Goal: Information Seeking & Learning: Learn about a topic

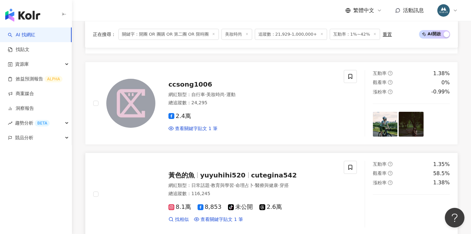
scroll to position [990, 0]
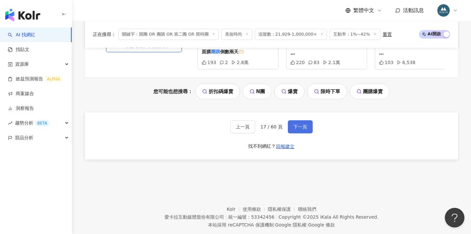
click at [291, 120] on button "下一頁" at bounding box center [300, 126] width 25 height 13
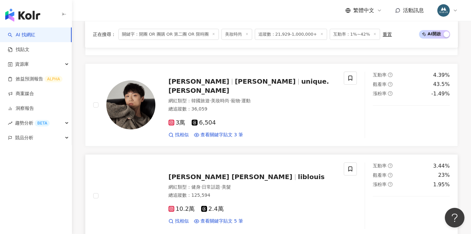
scroll to position [603, 0]
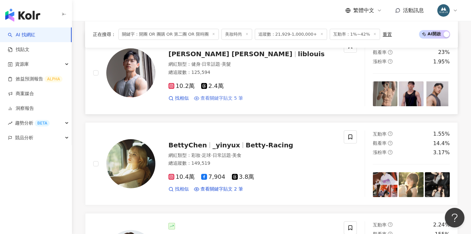
click at [233, 97] on span "查看關鍵字貼文 5 筆" at bounding box center [221, 98] width 43 height 7
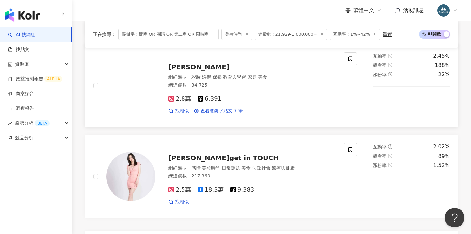
scroll to position [1131, 0]
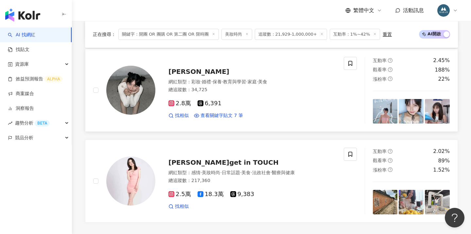
click at [183, 69] on span "邱欣雅" at bounding box center [198, 72] width 61 height 8
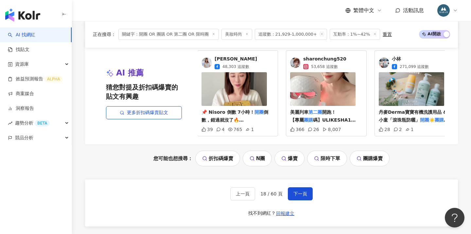
scroll to position [1324, 0]
click at [305, 191] on span "下一頁" at bounding box center [300, 193] width 14 height 5
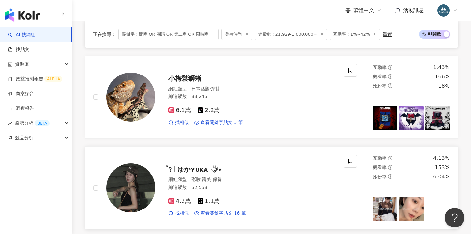
scroll to position [1192, 0]
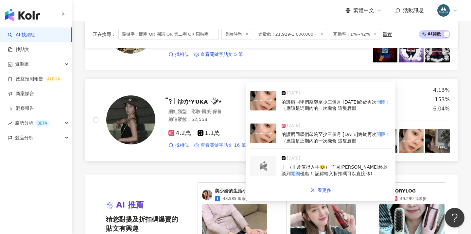
click at [222, 142] on span "查看關鍵字貼文 16 筆" at bounding box center [222, 145] width 45 height 7
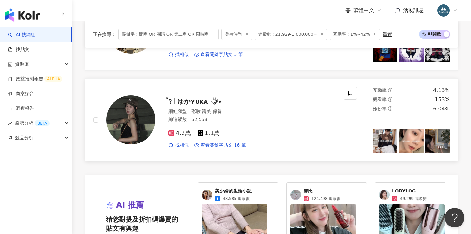
scroll to position [1338, 0]
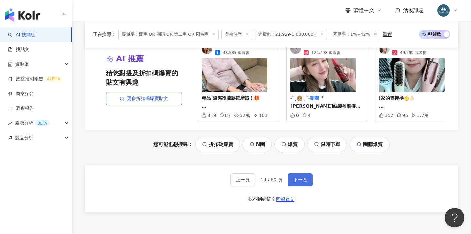
click at [300, 177] on span "下一頁" at bounding box center [300, 179] width 14 height 5
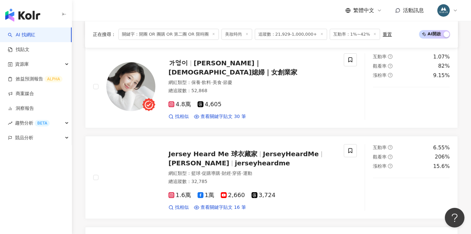
scroll to position [421, 0]
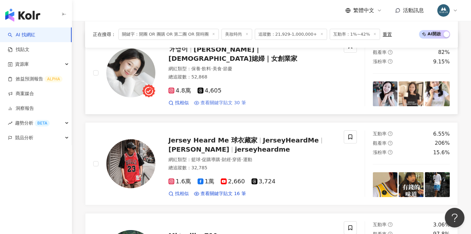
click at [230, 100] on span "查看關鍵字貼文 30 筆" at bounding box center [222, 103] width 45 height 7
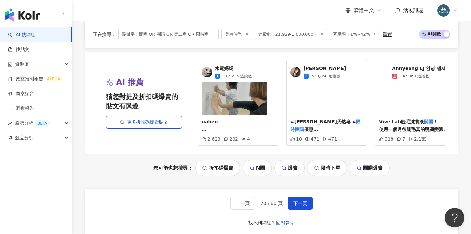
scroll to position [1370, 0]
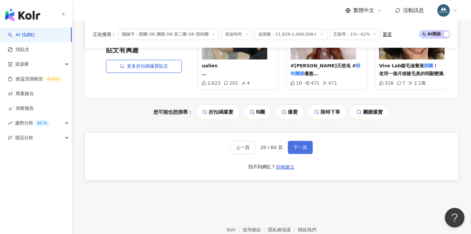
click at [295, 145] on span "下一頁" at bounding box center [300, 147] width 14 height 5
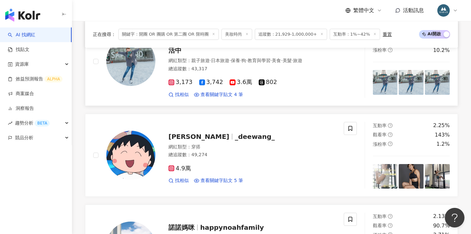
scroll to position [813, 0]
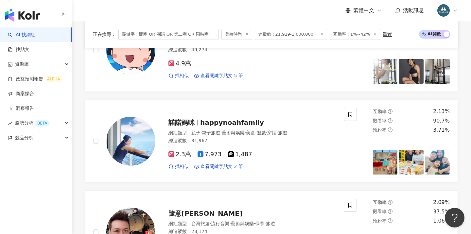
click at [281, 83] on div "SOLO 大乾哥 solosu57 Solo Solo大乾哥 網紅類型 ： 藝術與娛樂 · 美妝時尚 · 日常話題 · 教育與學習 · 美食 · 命理占卜 ·…" at bounding box center [271, 1] width 373 height 1089
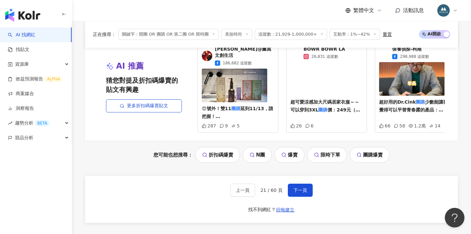
scroll to position [1400, 0]
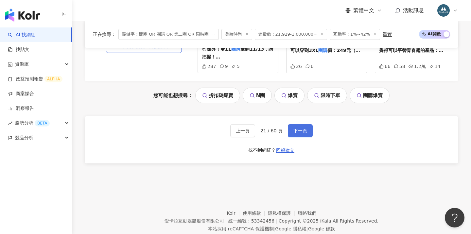
click at [300, 128] on span "下一頁" at bounding box center [300, 130] width 14 height 5
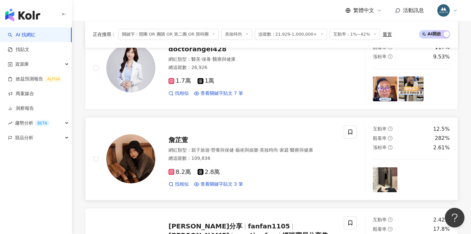
scroll to position [246, 0]
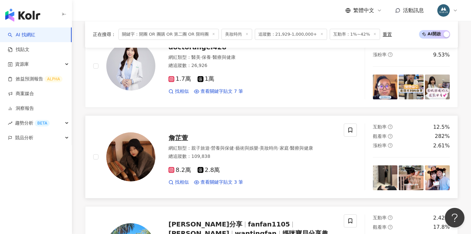
click at [185, 145] on div "網紅類型 ： 親子旅遊 · 營養與保健 · 藝術與娛樂 · 美妝時尚 · 家庭 · 醫療與健康" at bounding box center [251, 148] width 167 height 7
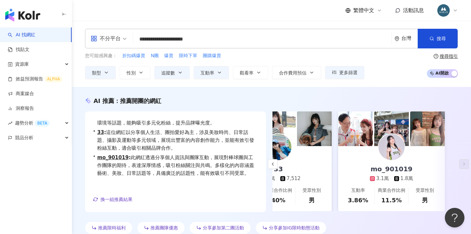
scroll to position [0, 0]
click at [178, 71] on icon "button" at bounding box center [180, 72] width 5 height 5
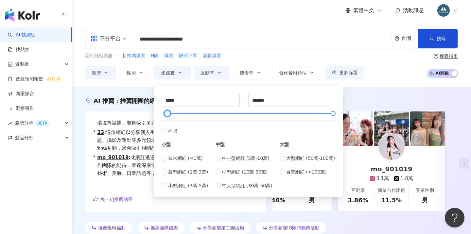
type input "*****"
click at [174, 113] on div at bounding box center [248, 113] width 170 height 4
click at [363, 96] on div "AI 推薦 ： 推薦開團的網紅 • 龍 : 該網紅以開箱心得和分享個人經驗見長，特別擅長日常話題，具有高互動率和觀看率，受眾參與感強。此外，涉獵範圍廣，包括促…" at bounding box center [271, 165] width 399 height 157
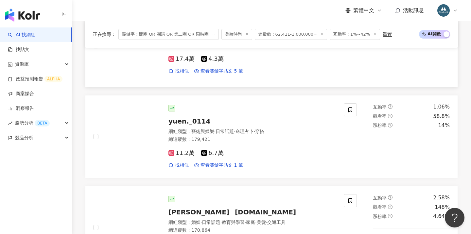
scroll to position [963, 0]
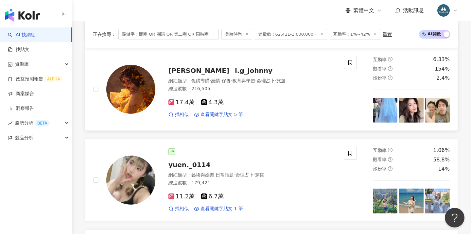
click at [235, 72] on span "i.g_johnny" at bounding box center [254, 71] width 38 height 8
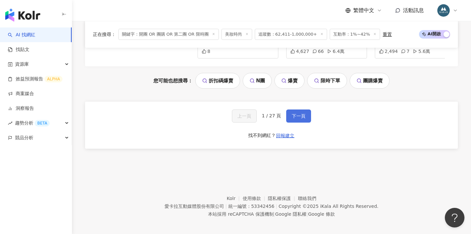
scroll to position [1421, 0]
click at [295, 114] on span "下一頁" at bounding box center [299, 116] width 14 height 5
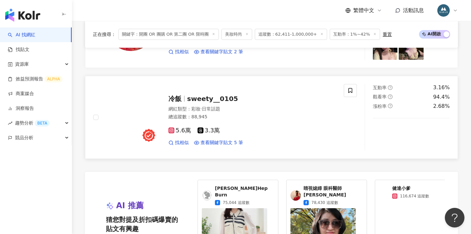
scroll to position [1195, 0]
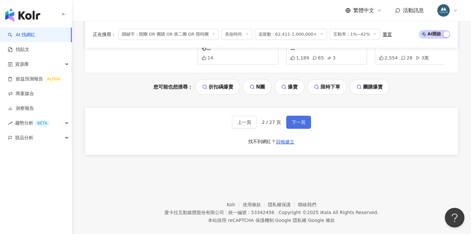
click at [299, 120] on span "下一頁" at bounding box center [299, 122] width 14 height 5
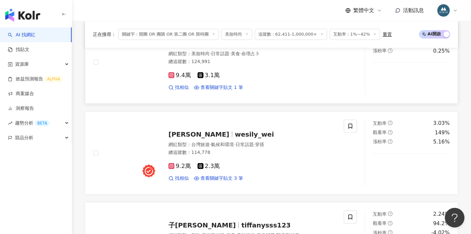
scroll to position [913, 0]
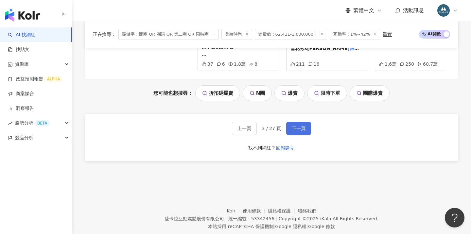
click at [294, 126] on span "下一頁" at bounding box center [299, 128] width 14 height 5
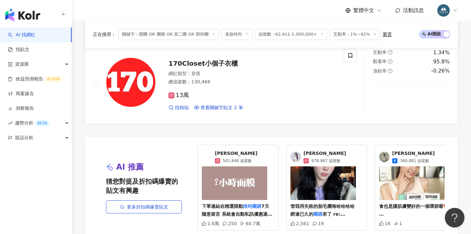
scroll to position [1353, 0]
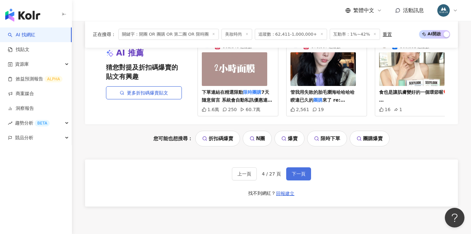
click at [290, 167] on button "下一頁" at bounding box center [298, 173] width 25 height 13
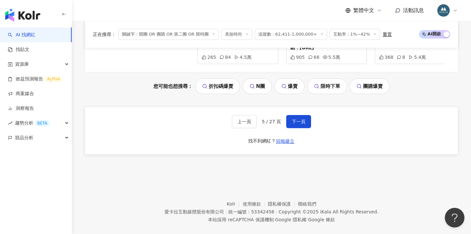
scroll to position [1402, 0]
click at [297, 120] on span "下一頁" at bounding box center [299, 122] width 14 height 5
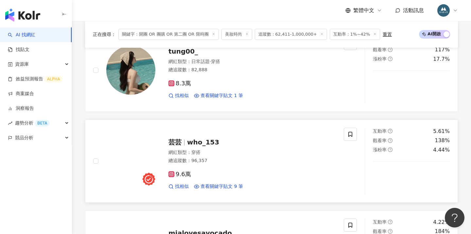
scroll to position [401, 0]
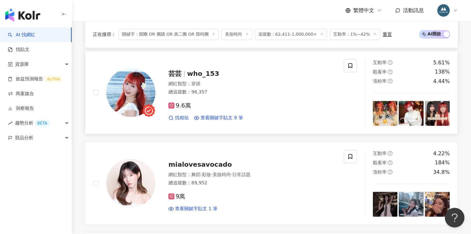
click at [200, 82] on div "芸芸 who_153 網紅類型 ： 穿搭 總追蹤數 ： 96,357 9.6萬 找相似 查看關鍵字貼文 9 筆" at bounding box center [245, 92] width 180 height 57
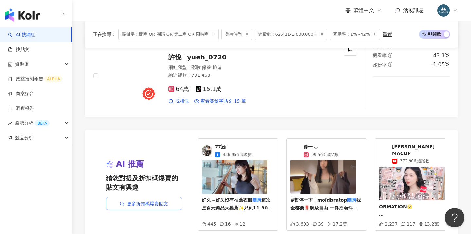
scroll to position [1235, 0]
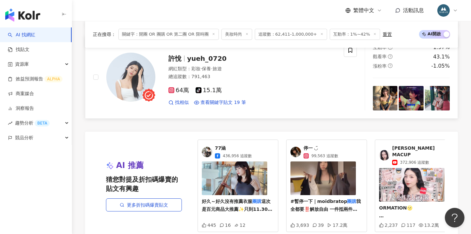
click at [205, 58] on span "yueh_0720" at bounding box center [207, 59] width 40 height 8
click at [220, 132] on div "AI 推薦 猜您對提及折扣碼爆賣的貼文有興趣 更多折扣碼爆賣貼文 77涵 436,956 追蹤數 好久～好久沒有推薦衣服 團購 這次是百元商品大推薦✨️只到1…" at bounding box center [271, 186] width 373 height 108
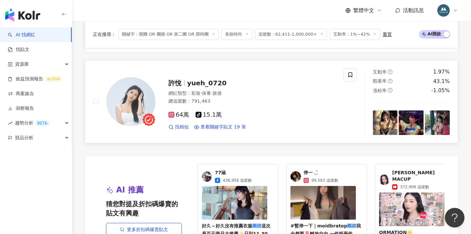
scroll to position [1379, 0]
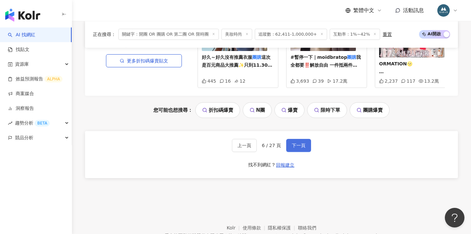
click at [297, 140] on button "下一頁" at bounding box center [298, 145] width 25 height 13
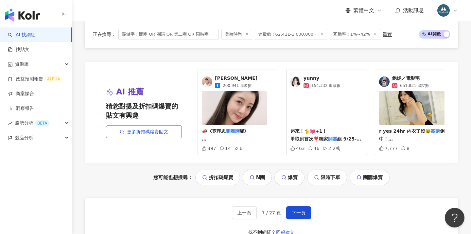
scroll to position [1325, 0]
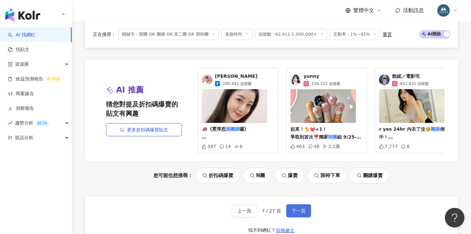
click at [303, 208] on span "下一頁" at bounding box center [299, 210] width 14 height 5
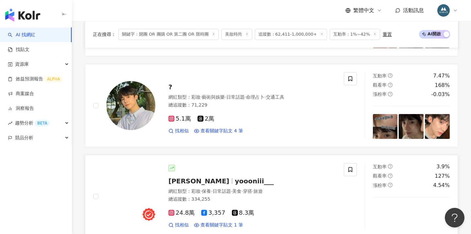
scroll to position [937, 0]
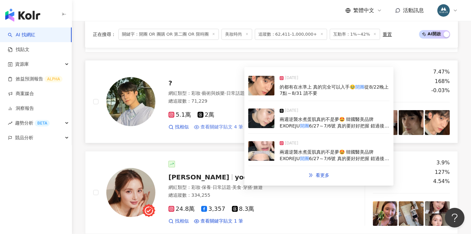
click at [229, 124] on span "查看關鍵字貼文 4 筆" at bounding box center [221, 127] width 43 height 7
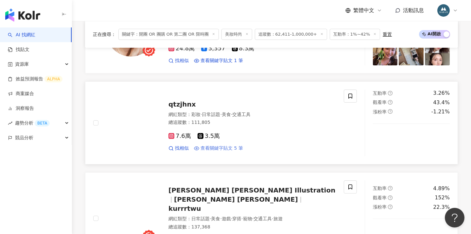
scroll to position [1100, 0]
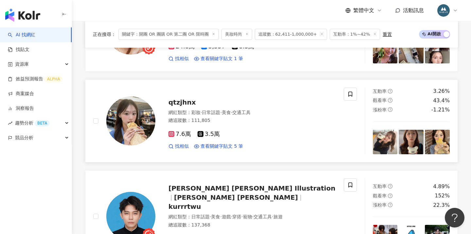
click at [194, 110] on span "彩妝" at bounding box center [195, 112] width 9 height 5
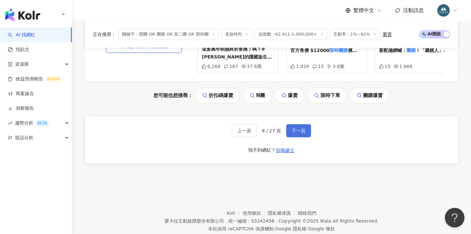
click at [299, 128] on span "下一頁" at bounding box center [299, 130] width 14 height 5
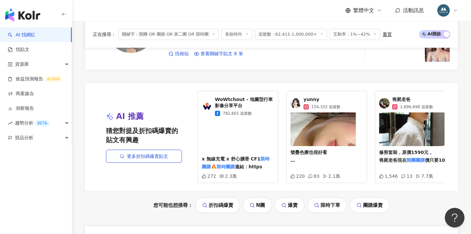
scroll to position [1314, 0]
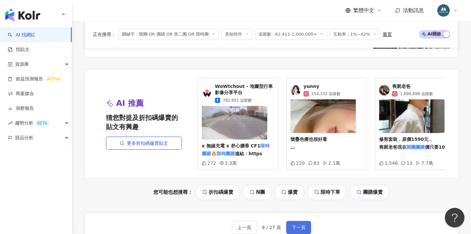
click at [294, 221] on button "下一頁" at bounding box center [298, 227] width 25 height 13
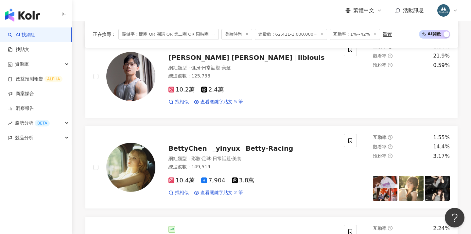
scroll to position [380, 0]
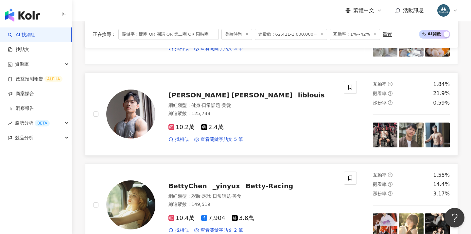
click at [214, 105] on span "日常話題" at bounding box center [211, 105] width 18 height 5
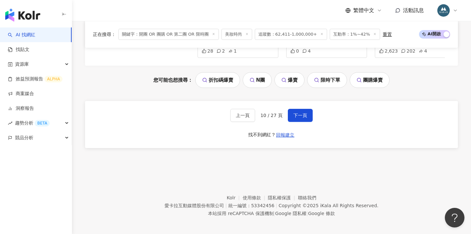
scroll to position [1402, 0]
click at [297, 113] on span "下一頁" at bounding box center [300, 115] width 14 height 5
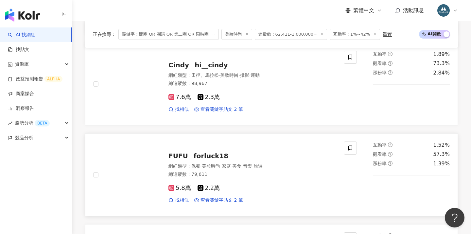
scroll to position [316, 0]
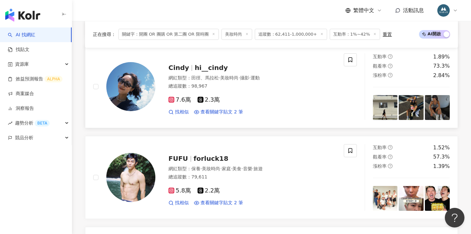
click at [210, 72] on span "hi__cindy" at bounding box center [211, 68] width 33 height 8
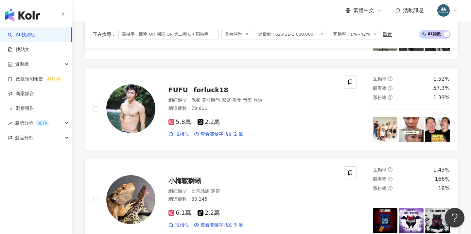
scroll to position [428, 0]
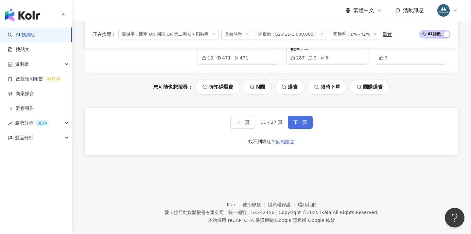
click at [297, 116] on button "下一頁" at bounding box center [300, 122] width 25 height 13
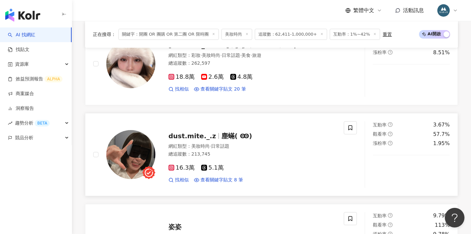
scroll to position [705, 0]
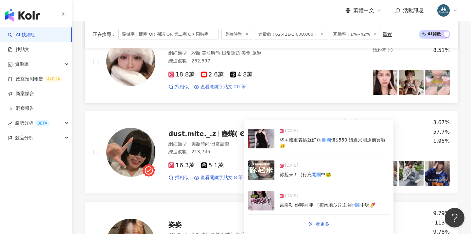
click at [209, 131] on span "dust.mite._.z" at bounding box center [194, 134] width 53 height 8
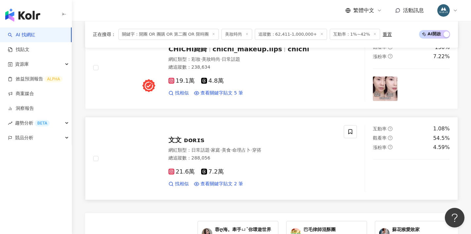
scroll to position [1183, 0]
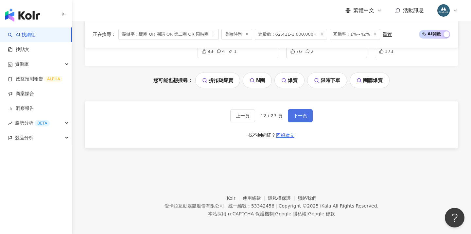
click at [299, 113] on span "下一頁" at bounding box center [300, 115] width 14 height 5
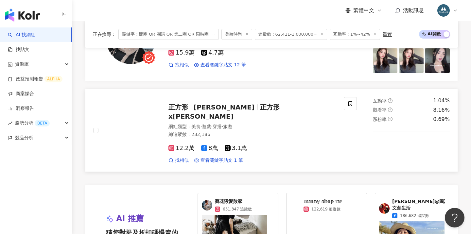
scroll to position [1348, 0]
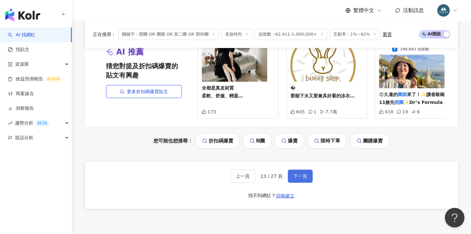
click at [301, 174] on span "下一頁" at bounding box center [300, 176] width 14 height 5
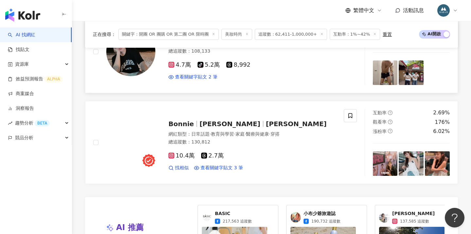
scroll to position [1188, 0]
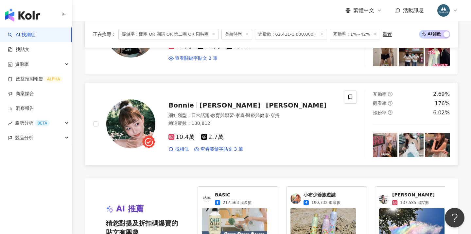
click at [204, 113] on span "日常話題" at bounding box center [200, 115] width 18 height 5
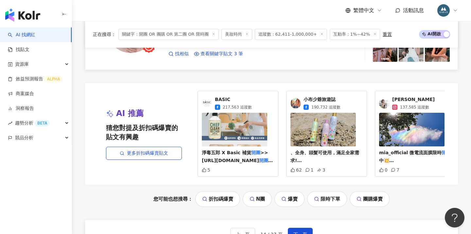
scroll to position [1319, 0]
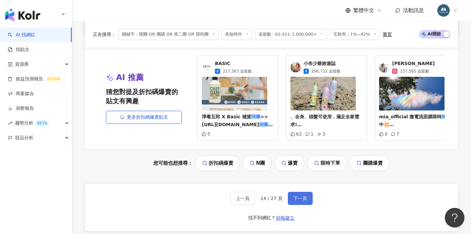
click at [299, 199] on button "下一頁" at bounding box center [300, 198] width 25 height 13
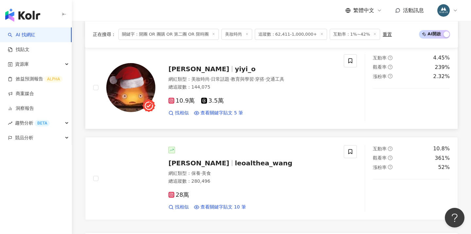
scroll to position [1104, 0]
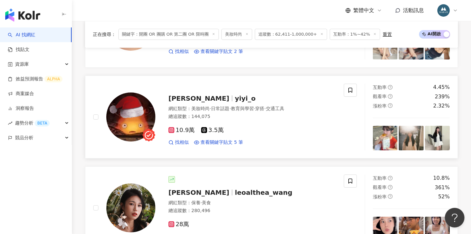
click at [203, 106] on span "美妝時尚" at bounding box center [200, 108] width 18 height 5
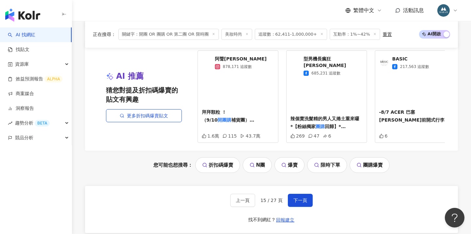
scroll to position [1391, 0]
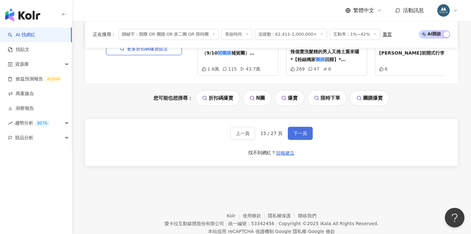
click at [298, 131] on span "下一頁" at bounding box center [300, 133] width 14 height 5
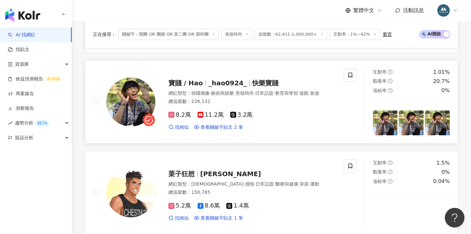
scroll to position [1117, 0]
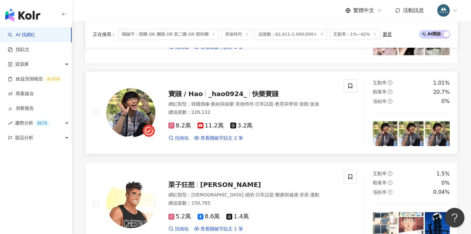
click at [217, 93] on span "_hao0924_" at bounding box center [227, 94] width 38 height 8
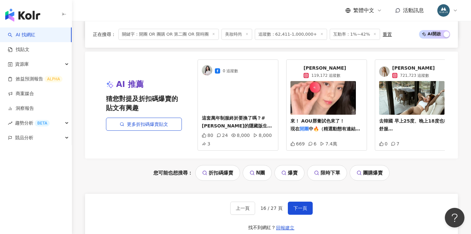
scroll to position [1384, 0]
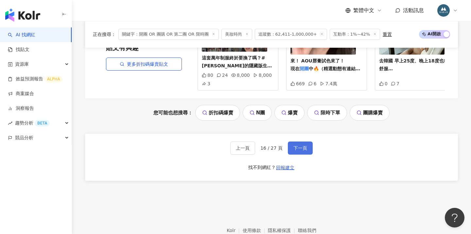
click at [294, 150] on button "下一頁" at bounding box center [300, 148] width 25 height 13
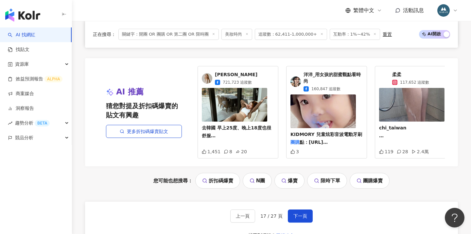
scroll to position [1389, 0]
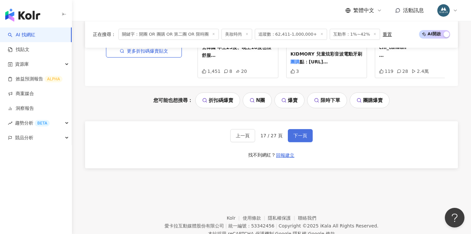
click at [299, 133] on span "下一頁" at bounding box center [300, 135] width 14 height 5
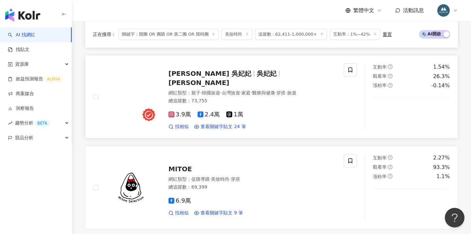
scroll to position [942, 0]
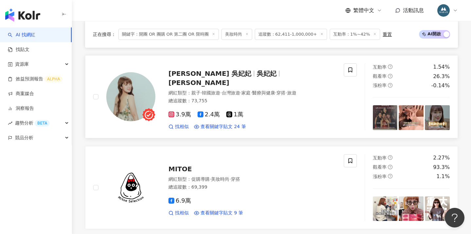
click at [257, 74] on span "吳妃妃" at bounding box center [267, 74] width 20 height 8
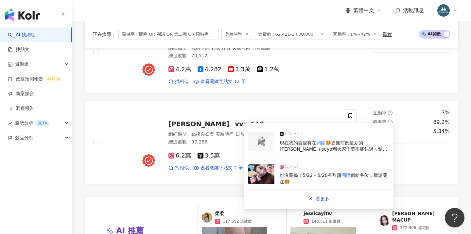
scroll to position [1380, 0]
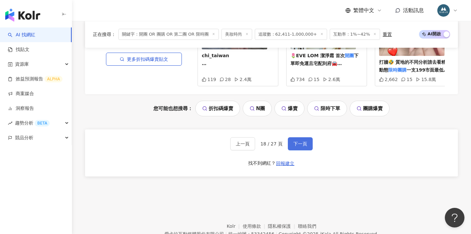
click at [304, 137] on button "下一頁" at bounding box center [300, 143] width 25 height 13
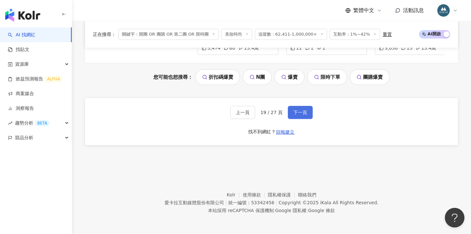
scroll to position [1402, 0]
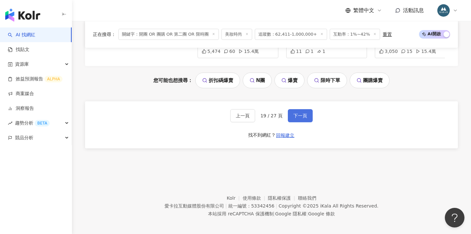
click at [297, 113] on span "下一頁" at bounding box center [300, 115] width 14 height 5
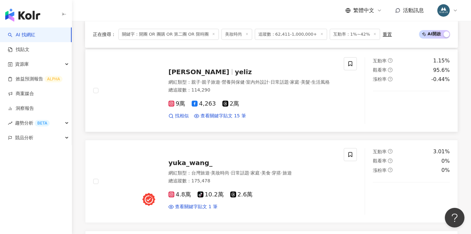
scroll to position [949, 0]
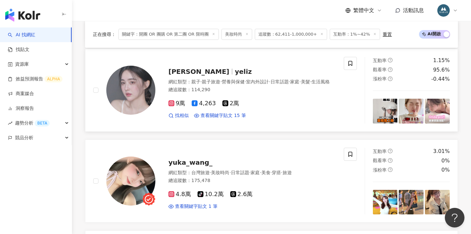
click at [221, 84] on div "網紅類型 ： 親子 · 親子旅遊 · 營養與保健 · 室內外設計 · 日常話題 · 家庭 · 美髮 · 生活風格" at bounding box center [251, 82] width 167 height 7
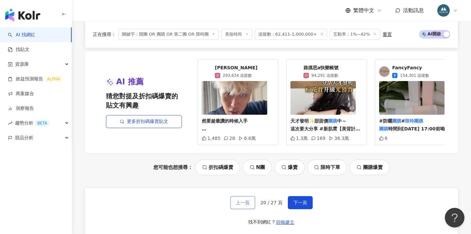
scroll to position [1341, 0]
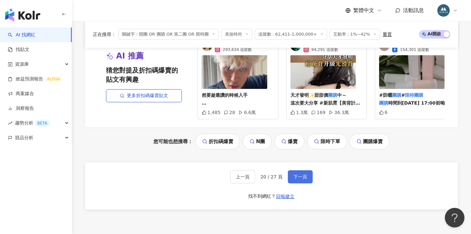
click at [290, 173] on button "下一頁" at bounding box center [300, 176] width 25 height 13
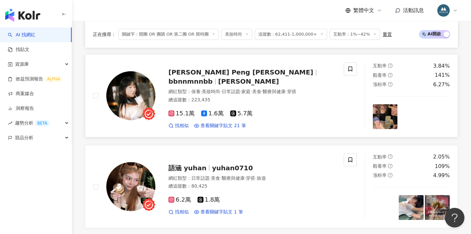
scroll to position [580, 0]
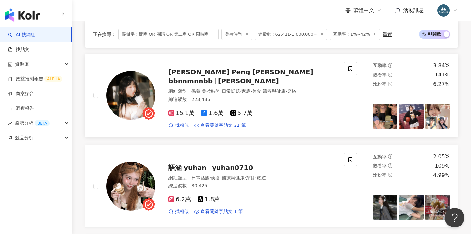
click at [213, 78] on span "bbnnmnnbb" at bounding box center [190, 81] width 44 height 8
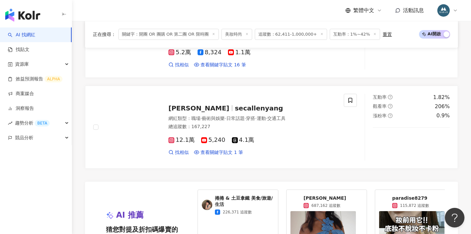
scroll to position [1364, 0]
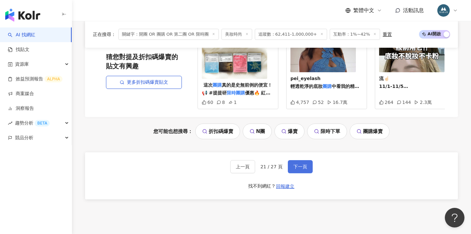
click at [297, 164] on span "下一頁" at bounding box center [300, 166] width 14 height 5
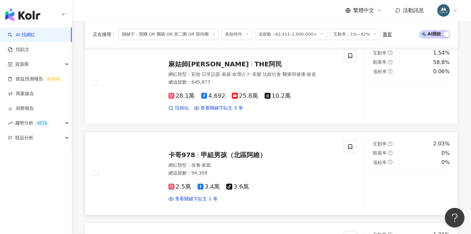
scroll to position [1045, 0]
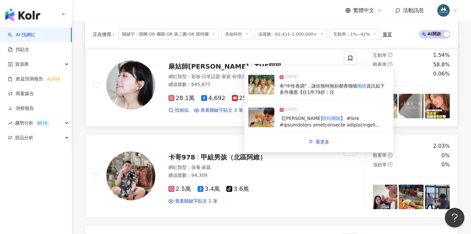
click at [219, 74] on div "網紅類型 ： 彩妝 · 日常話題 · 家庭 · 命理占卜 · 美髮 · 法政社會 · 醫療與健康 · 旅遊" at bounding box center [251, 77] width 167 height 7
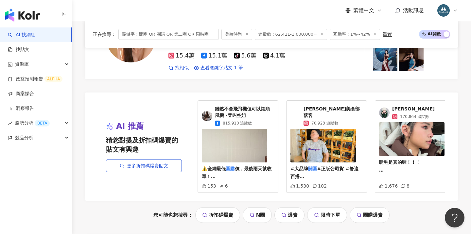
scroll to position [1395, 0]
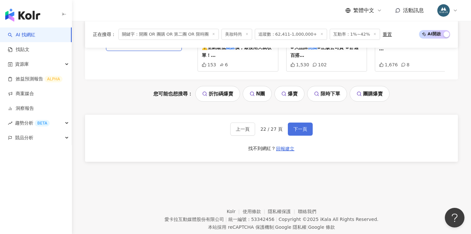
click at [302, 127] on span "下一頁" at bounding box center [300, 129] width 14 height 5
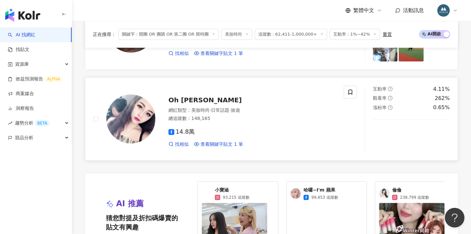
scroll to position [1325, 0]
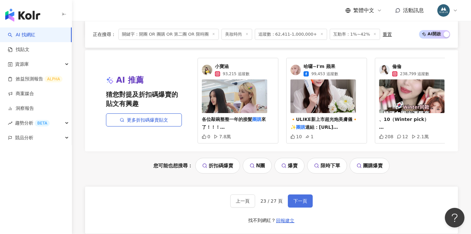
click at [298, 198] on span "下一頁" at bounding box center [300, 200] width 14 height 5
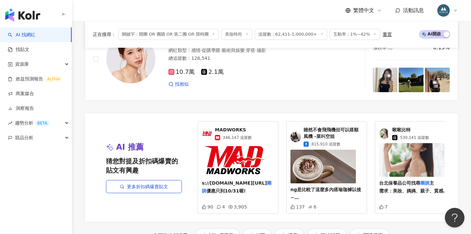
scroll to position [1402, 0]
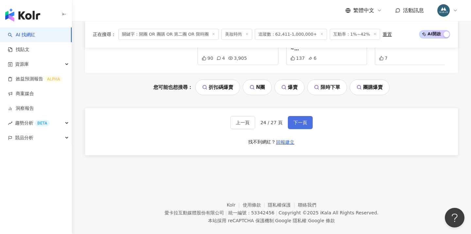
click at [303, 120] on span "下一頁" at bounding box center [300, 122] width 14 height 5
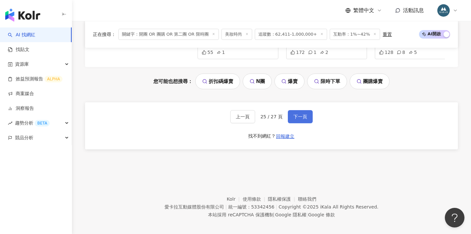
scroll to position [1404, 0]
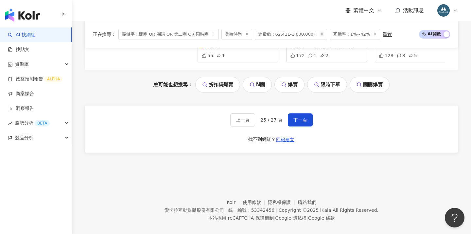
click at [295, 113] on button "下一頁" at bounding box center [300, 119] width 25 height 13
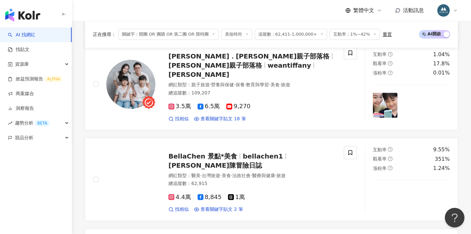
scroll to position [1056, 0]
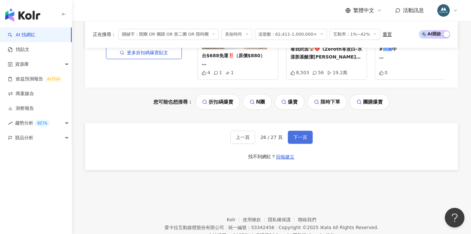
click at [298, 135] on span "下一頁" at bounding box center [300, 137] width 14 height 5
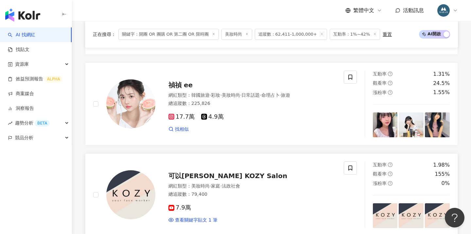
scroll to position [1126, 0]
click at [180, 81] on span "禎禎 ee" at bounding box center [180, 85] width 24 height 8
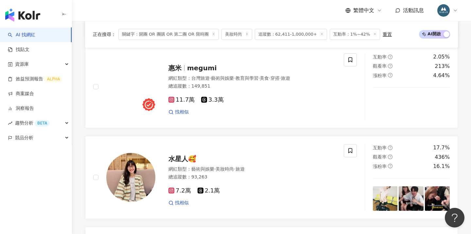
scroll to position [273, 0]
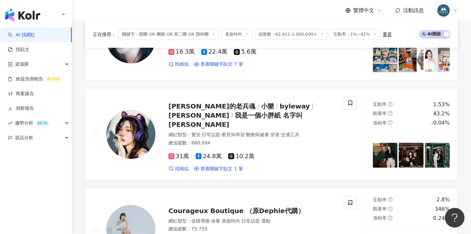
click at [281, 19] on div "繁體中文 活動訊息" at bounding box center [271, 10] width 373 height 21
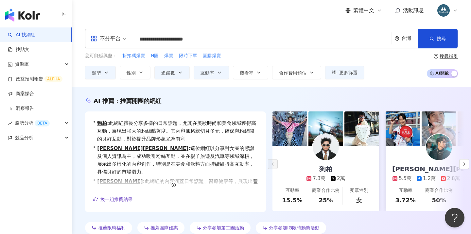
scroll to position [0, 0]
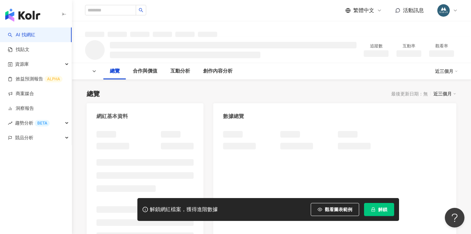
click at [377, 208] on button "解鎖" at bounding box center [379, 209] width 30 height 13
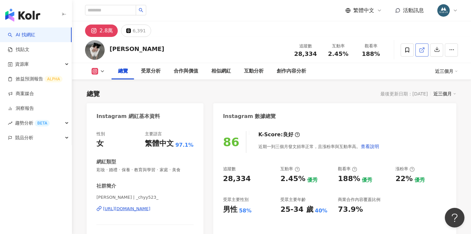
click at [426, 48] on link at bounding box center [421, 49] width 13 height 13
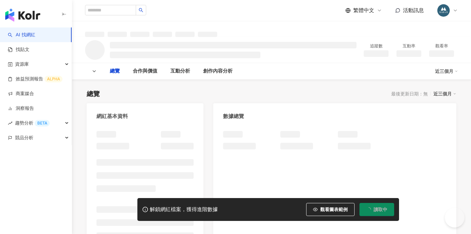
type input "**********"
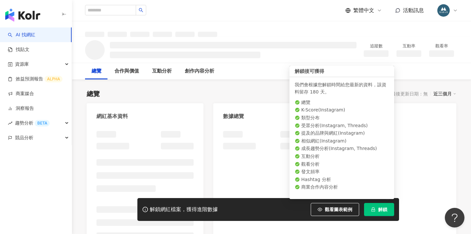
click at [376, 210] on button "解鎖" at bounding box center [379, 209] width 30 height 13
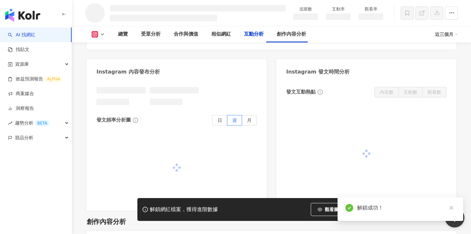
scroll to position [1027, 0]
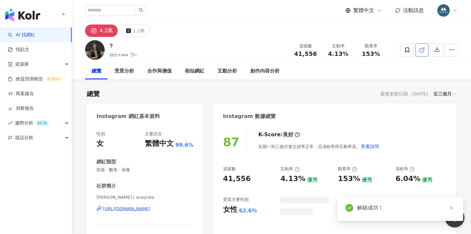
click at [423, 51] on icon at bounding box center [422, 50] width 6 height 6
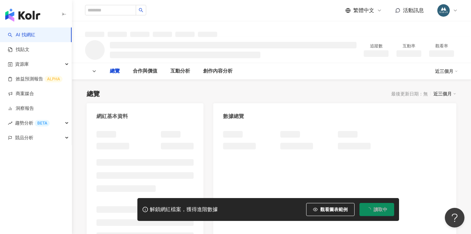
type input "**********"
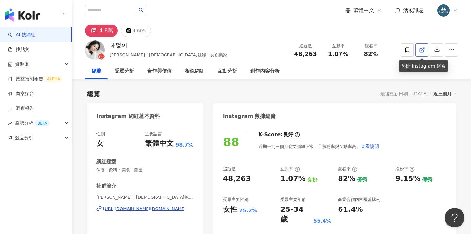
click at [423, 48] on polyline at bounding box center [423, 49] width 2 height 2
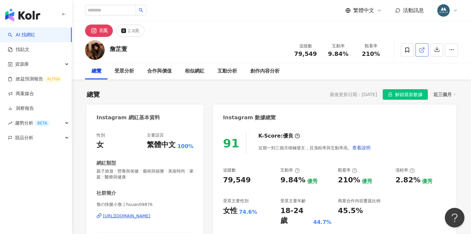
click at [421, 50] on icon at bounding box center [422, 50] width 6 height 6
click at [37, 18] on img "button" at bounding box center [22, 15] width 35 height 13
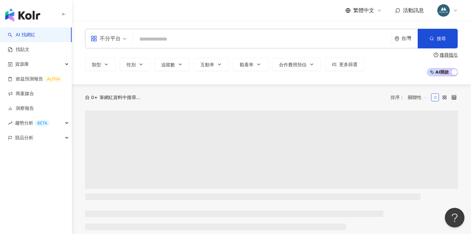
click at [151, 39] on input "search" at bounding box center [262, 39] width 253 height 12
click at [150, 39] on input "search" at bounding box center [262, 39] width 253 height 12
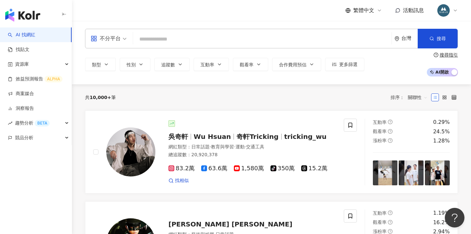
paste input "**********"
type input "**********"
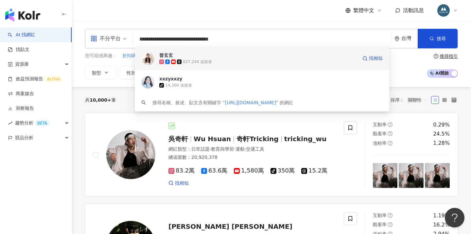
click at [188, 56] on span "曾玄玄" at bounding box center [258, 55] width 198 height 7
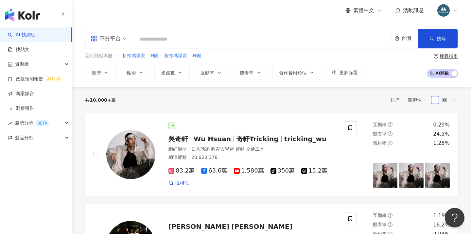
click at [174, 105] on div "共 10,000+ 筆 排序： 關聯性" at bounding box center [271, 100] width 373 height 26
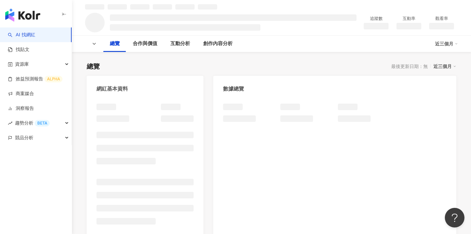
scroll to position [28, 0]
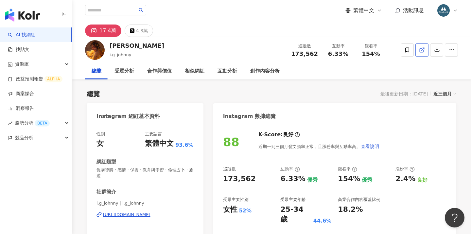
click at [422, 49] on icon at bounding box center [422, 50] width 6 height 6
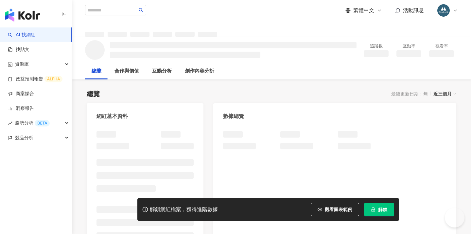
click at [376, 206] on button "解鎖" at bounding box center [379, 209] width 30 height 13
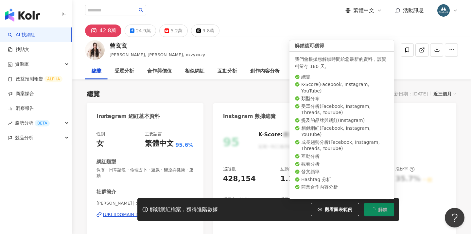
scroll to position [26, 0]
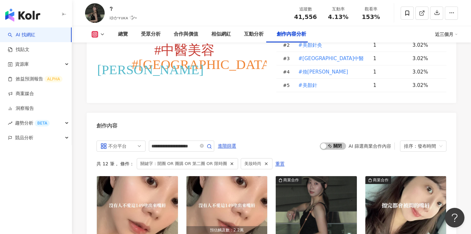
scroll to position [1838, 0]
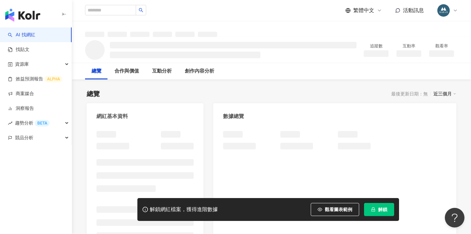
click at [375, 209] on icon "lock" at bounding box center [373, 209] width 5 height 5
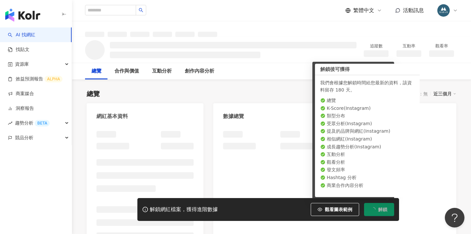
click at [257, 92] on div "總覽 最後更新日期：無 近三個月" at bounding box center [271, 93] width 369 height 9
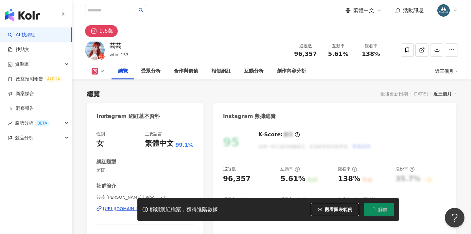
scroll to position [105, 0]
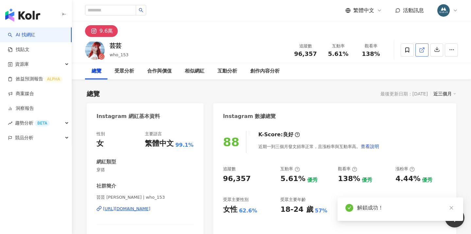
click at [420, 50] on icon at bounding box center [422, 50] width 6 height 6
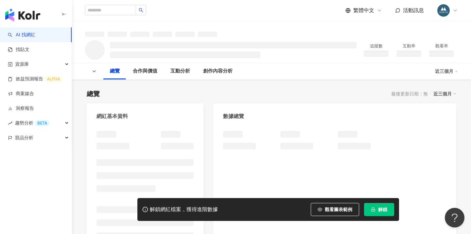
click at [377, 211] on button "解鎖" at bounding box center [379, 209] width 30 height 13
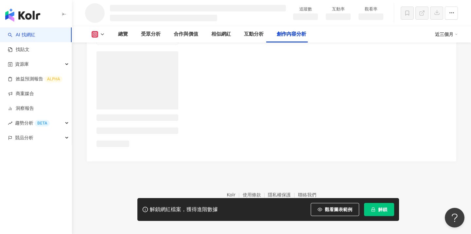
scroll to position [1907, 0]
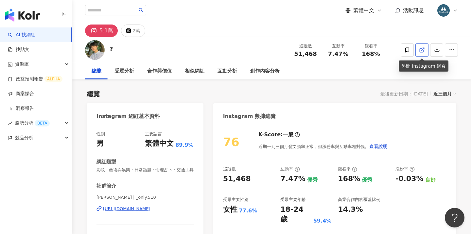
click at [420, 49] on icon at bounding box center [422, 50] width 6 height 6
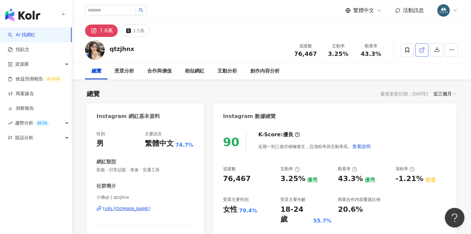
click at [421, 50] on icon at bounding box center [422, 50] width 6 height 6
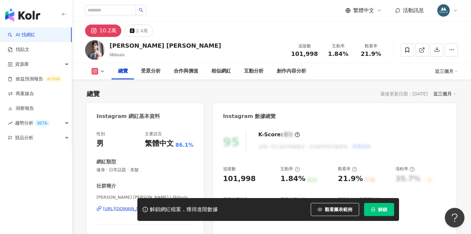
scroll to position [77, 0]
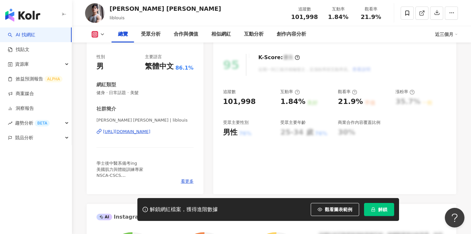
click at [382, 209] on span "解鎖" at bounding box center [382, 209] width 9 height 5
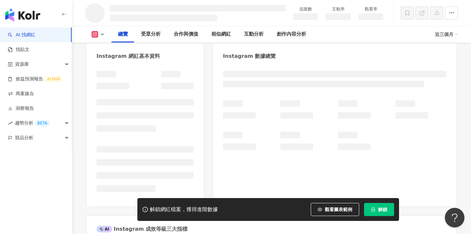
scroll to position [57, 0]
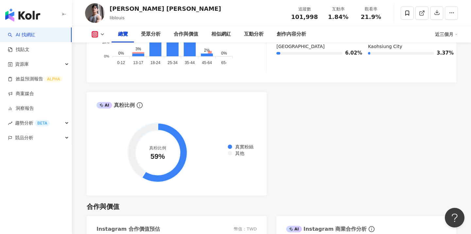
scroll to position [5, 0]
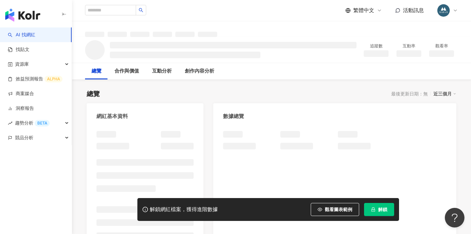
click at [382, 210] on span "解鎖" at bounding box center [382, 209] width 9 height 5
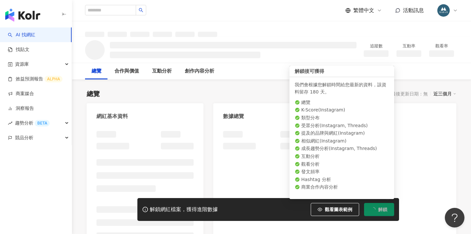
click at [259, 90] on div "總覽 最後更新日期：無 近三個月" at bounding box center [271, 93] width 369 height 9
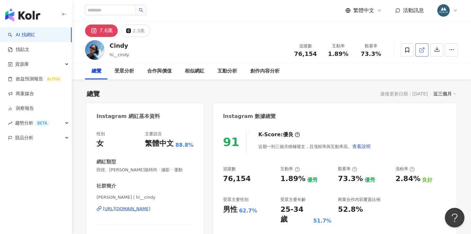
click at [423, 51] on icon at bounding box center [421, 50] width 4 height 4
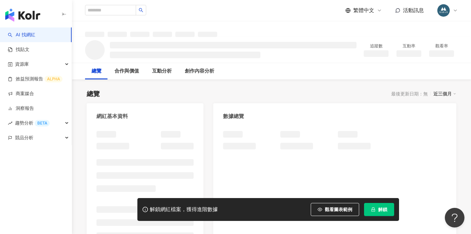
click at [376, 211] on button "解鎖" at bounding box center [379, 209] width 30 height 13
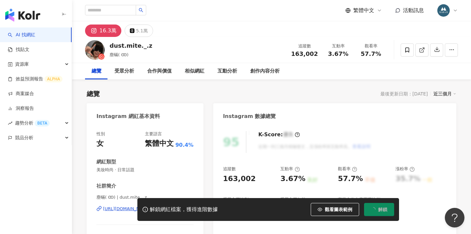
click at [266, 92] on div "總覽 最後更新日期：[DATE] 近三個月" at bounding box center [271, 93] width 369 height 9
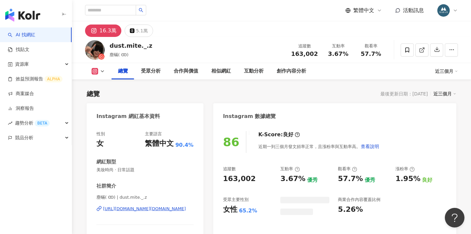
scroll to position [78, 0]
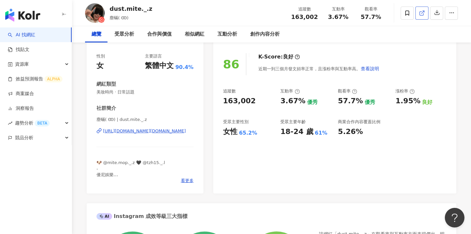
click at [418, 20] on link at bounding box center [421, 13] width 13 height 13
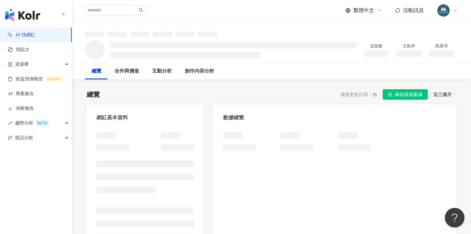
scroll to position [7, 0]
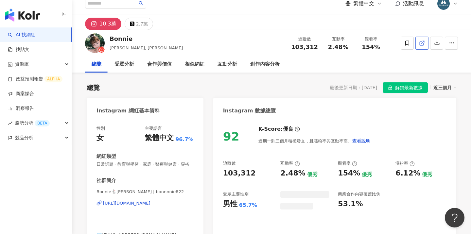
click at [421, 46] on icon at bounding box center [422, 43] width 6 height 6
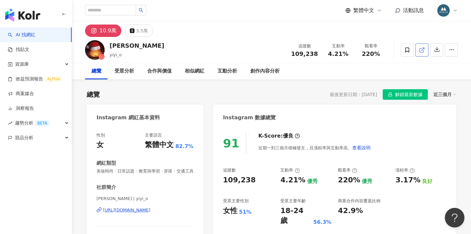
click at [423, 50] on icon at bounding box center [422, 50] width 6 height 6
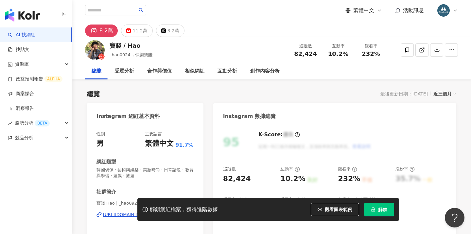
drag, startPoint x: 380, startPoint y: 211, endPoint x: 313, endPoint y: 162, distance: 82.9
click at [380, 211] on span "解鎖" at bounding box center [382, 209] width 9 height 5
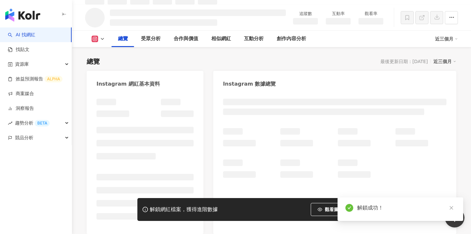
scroll to position [7, 0]
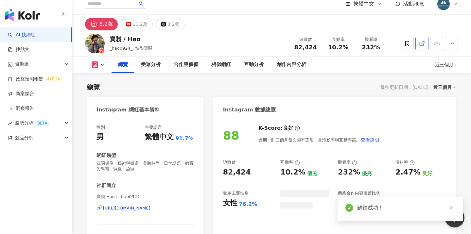
scroll to position [48, 0]
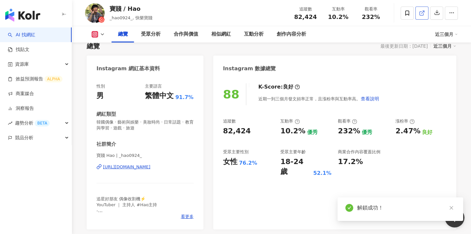
click at [420, 13] on icon at bounding box center [422, 13] width 6 height 6
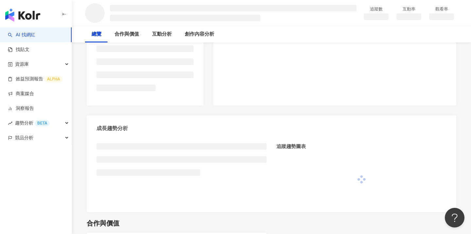
scroll to position [140, 0]
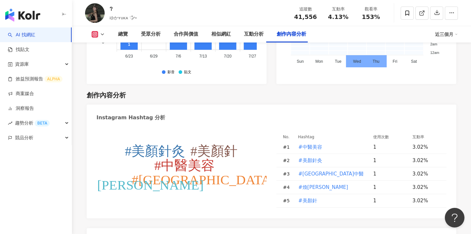
scroll to position [1838, 0]
click at [164, 18] on div "?ིྀ ゆかʏᴜᴋᴀ ♡̆̈ ༘⋆ 追蹤數 41,556 互動率 4.13% 觀看率 153%" at bounding box center [271, 13] width 399 height 26
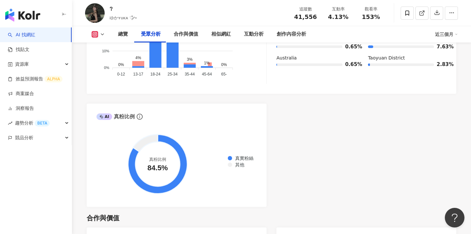
scroll to position [714, 0]
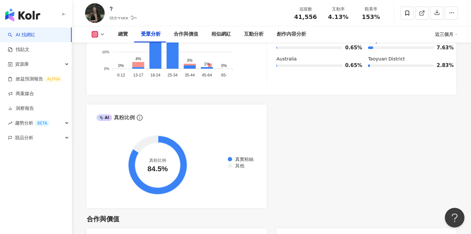
click at [282, 115] on div "AI Instagram 受眾樣貌分析 受眾主要性別 女性 62.6% 受眾主要年齡 25-34 歲 47.3% 受眾年齡及性別分布 男性 女性 50% 50…" at bounding box center [271, 58] width 369 height 300
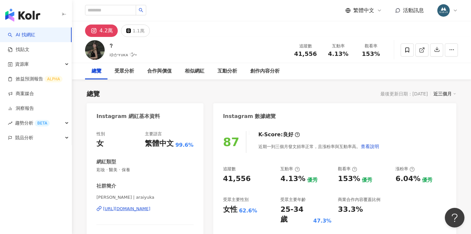
scroll to position [0, 0]
click at [419, 51] on icon at bounding box center [422, 50] width 6 height 6
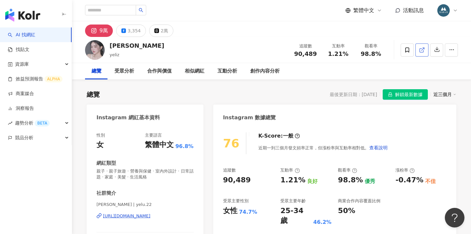
click at [426, 50] on link at bounding box center [421, 49] width 13 height 13
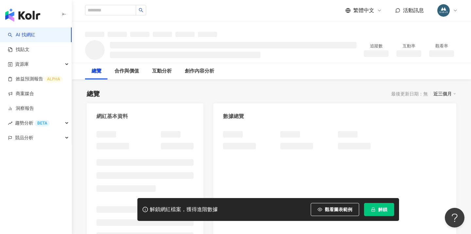
click at [373, 209] on icon "lock" at bounding box center [373, 209] width 5 height 5
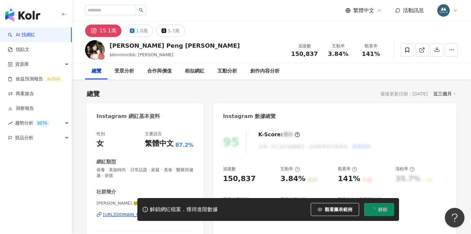
drag, startPoint x: 249, startPoint y: 94, endPoint x: 301, endPoint y: 148, distance: 75.1
click at [249, 94] on div "總覽 最後更新日期：2025/9/22 近三個月" at bounding box center [271, 93] width 369 height 9
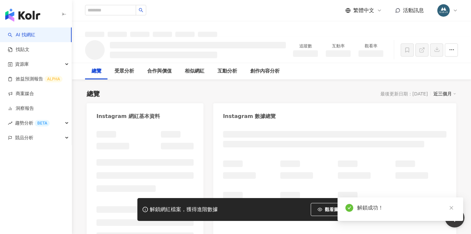
scroll to position [0, 0]
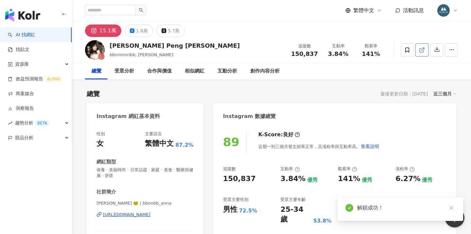
click at [422, 51] on icon at bounding box center [422, 50] width 6 height 6
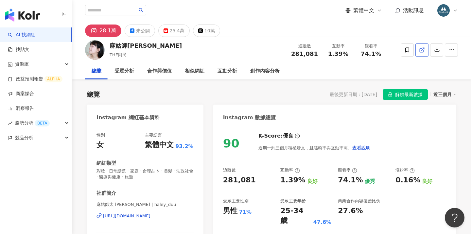
click at [425, 49] on link at bounding box center [421, 49] width 13 height 13
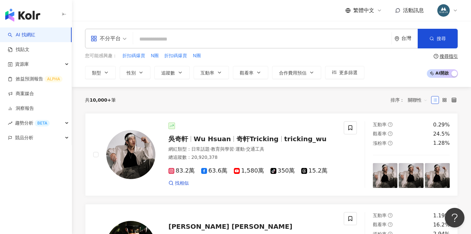
click at [181, 40] on input "search" at bounding box center [262, 39] width 253 height 12
type input "*"
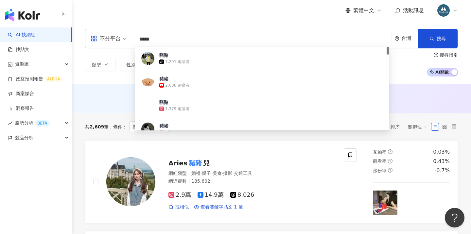
type input "****"
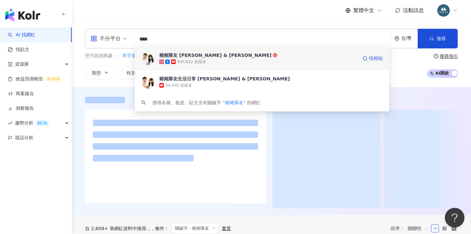
click at [194, 57] on div "豬豬隊友 Scott & Wendy" at bounding box center [215, 55] width 112 height 7
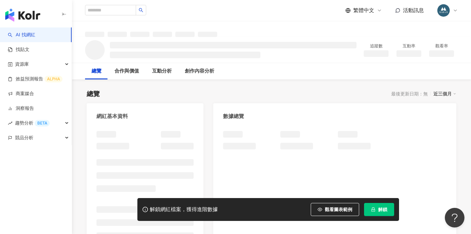
click at [378, 213] on button "解鎖" at bounding box center [379, 209] width 30 height 13
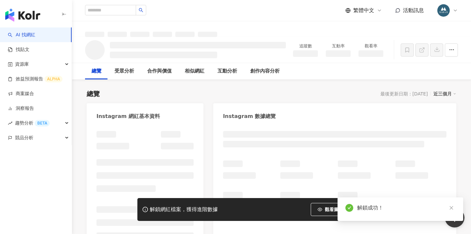
scroll to position [0, 0]
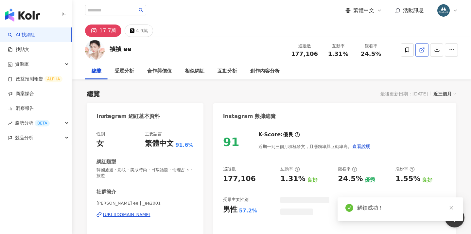
click at [421, 52] on icon at bounding box center [422, 50] width 6 height 6
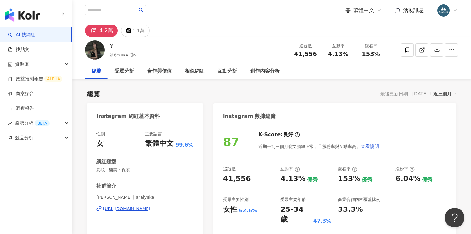
click at [207, 44] on div "?ིྀ ゆかʏᴜᴋᴀ ♡̆̈ ༘⋆ 追蹤數 41,556 互動率 4.13% 觀看率 153%" at bounding box center [271, 50] width 399 height 26
